Goal: Navigation & Orientation: Find specific page/section

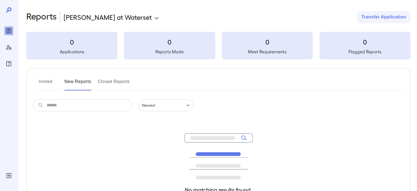
click at [44, 85] on button "Invited" at bounding box center [45, 83] width 25 height 13
click at [80, 81] on button "New Reports" at bounding box center [77, 83] width 27 height 13
click at [46, 80] on button "Invited" at bounding box center [45, 83] width 25 height 13
click at [82, 82] on button "New Reports" at bounding box center [77, 83] width 27 height 13
click at [111, 83] on button "Closed Reports" at bounding box center [114, 83] width 32 height 13
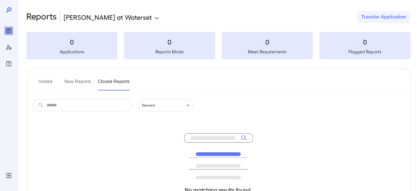
click at [7, 15] on div at bounding box center [8, 37] width 9 height 61
click at [75, 82] on button "New Reports" at bounding box center [77, 83] width 27 height 13
click at [37, 82] on button "Invited" at bounding box center [45, 83] width 25 height 13
click at [49, 82] on button "Invited" at bounding box center [45, 83] width 25 height 13
click at [70, 82] on button "New Reports" at bounding box center [77, 83] width 27 height 13
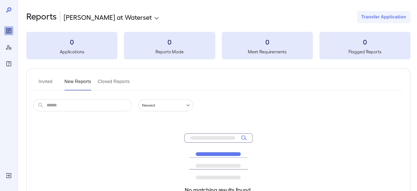
click at [117, 83] on button "Closed Reports" at bounding box center [114, 83] width 32 height 13
click at [11, 46] on icon "Manage Users" at bounding box center [8, 47] width 7 height 7
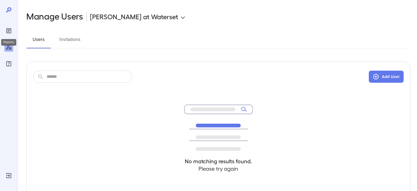
click at [8, 32] on icon "Reports" at bounding box center [8, 30] width 7 height 7
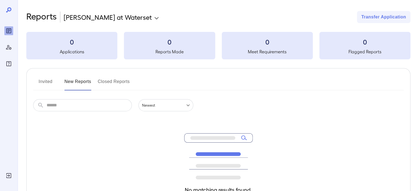
click at [7, 14] on div at bounding box center [8, 37] width 9 height 61
click at [8, 49] on icon "Manage Users" at bounding box center [8, 47] width 5 height 5
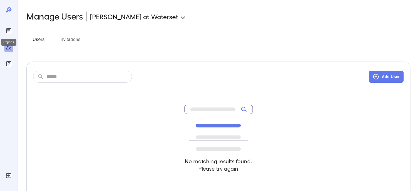
click at [9, 33] on icon "Reports" at bounding box center [8, 30] width 5 height 5
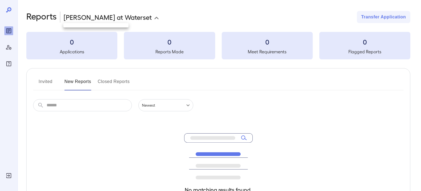
click at [109, 17] on body "**********" at bounding box center [210, 95] width 421 height 191
click at [109, 17] on div at bounding box center [210, 95] width 421 height 191
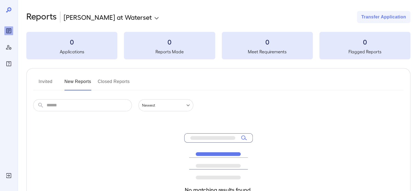
click at [47, 86] on button "Invited" at bounding box center [45, 83] width 25 height 13
click at [77, 88] on button "New Reports" at bounding box center [77, 83] width 27 height 13
click at [112, 87] on button "Closed Reports" at bounding box center [114, 83] width 32 height 13
click at [88, 84] on button "New Reports" at bounding box center [77, 83] width 27 height 13
click at [121, 86] on button "Closed Reports" at bounding box center [114, 83] width 32 height 13
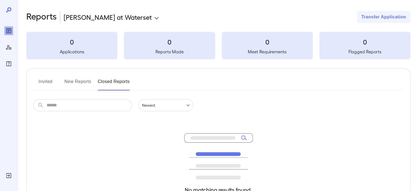
click at [46, 81] on button "Invited" at bounding box center [45, 83] width 25 height 13
click at [83, 77] on button "New Reports" at bounding box center [77, 83] width 27 height 13
click at [114, 80] on button "Closed Reports" at bounding box center [114, 83] width 32 height 13
click at [76, 81] on button "New Reports" at bounding box center [77, 83] width 27 height 13
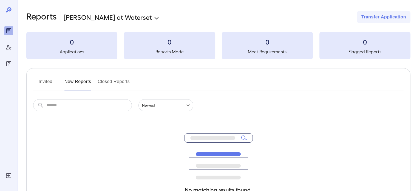
click at [42, 82] on button "Invited" at bounding box center [45, 83] width 25 height 13
click at [81, 87] on button "New Reports" at bounding box center [77, 83] width 27 height 13
click at [120, 81] on button "Closed Reports" at bounding box center [114, 83] width 32 height 13
click at [10, 9] on icon at bounding box center [8, 10] width 7 height 7
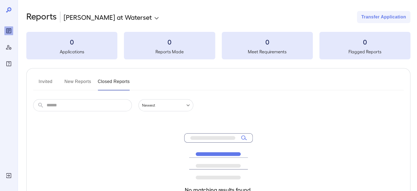
click at [10, 9] on icon at bounding box center [8, 10] width 7 height 7
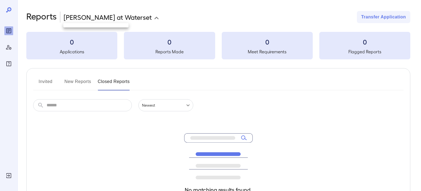
click at [113, 22] on body "**********" at bounding box center [210, 95] width 421 height 191
click at [87, 25] on ul at bounding box center [95, 25] width 65 height 4
click at [47, 15] on div at bounding box center [210, 95] width 421 height 191
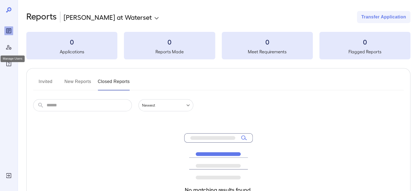
click at [5, 48] on icon "Manage Users" at bounding box center [8, 47] width 7 height 7
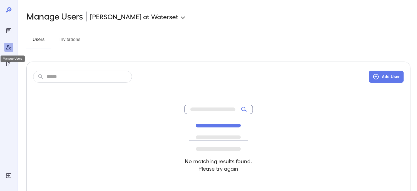
click at [7, 60] on div "Manage Users" at bounding box center [13, 58] width 24 height 7
click at [8, 62] on icon "FAQ" at bounding box center [8, 63] width 7 height 7
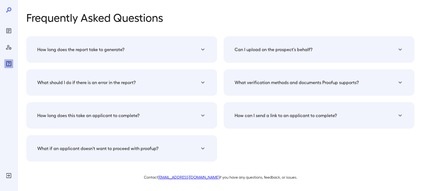
click at [11, 39] on div at bounding box center [8, 47] width 9 height 42
click at [9, 15] on div at bounding box center [8, 37] width 9 height 61
click at [8, 9] on icon at bounding box center [8, 9] width 5 height 5
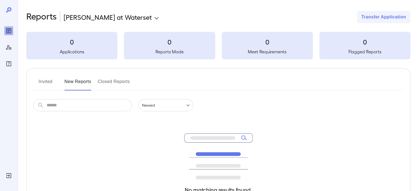
click at [105, 80] on button "Closed Reports" at bounding box center [114, 83] width 32 height 13
click at [73, 79] on button "New Reports" at bounding box center [77, 83] width 27 height 13
click at [42, 81] on button "Invited" at bounding box center [45, 83] width 25 height 13
click at [12, 48] on div "Manage Users" at bounding box center [8, 47] width 9 height 9
